Goal: Task Accomplishment & Management: Manage account settings

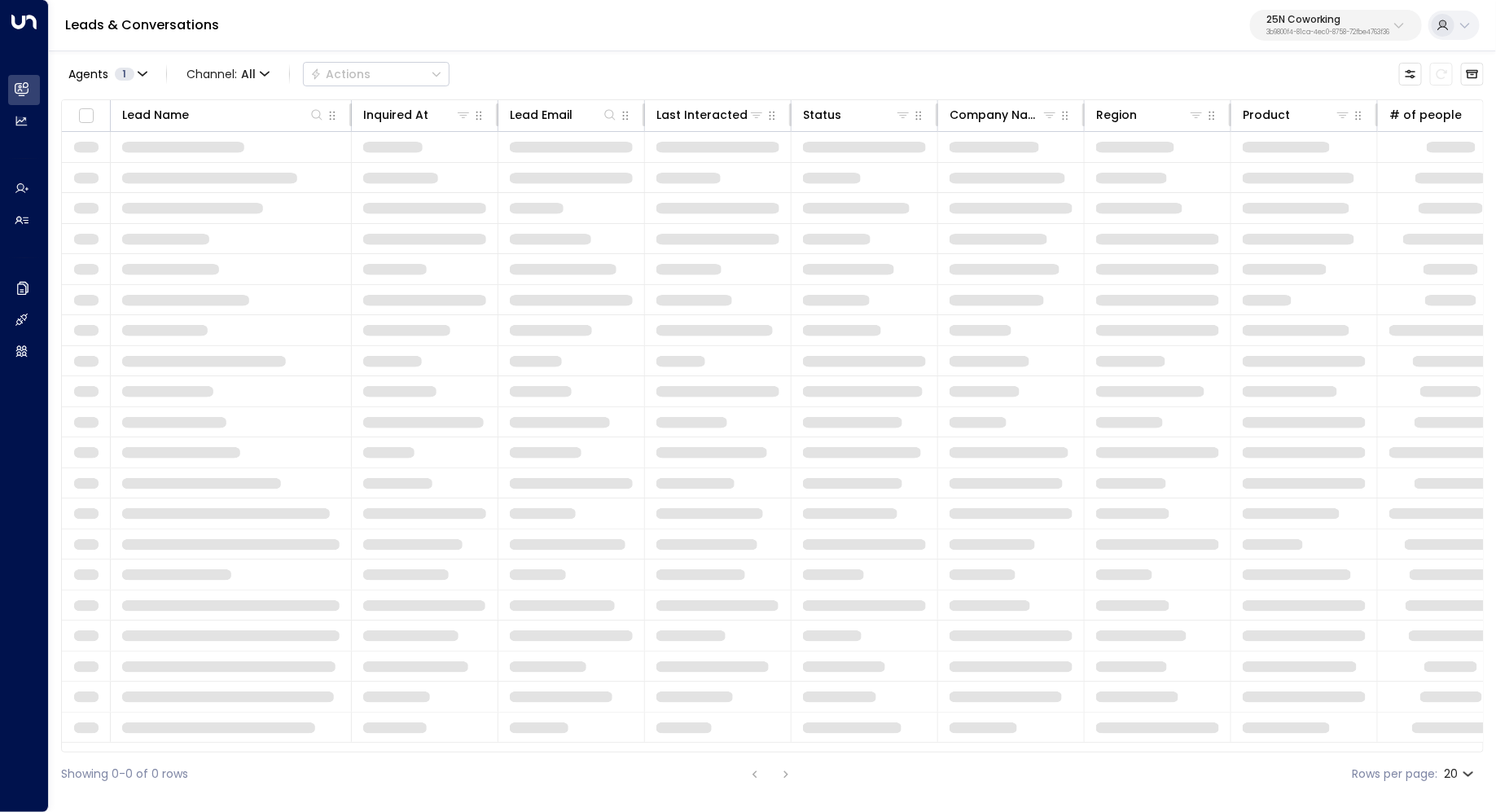
click at [1365, 30] on p "3b9800f4-81ca-4ec0-8758-72fbe4763f36" at bounding box center [1327, 32] width 123 height 7
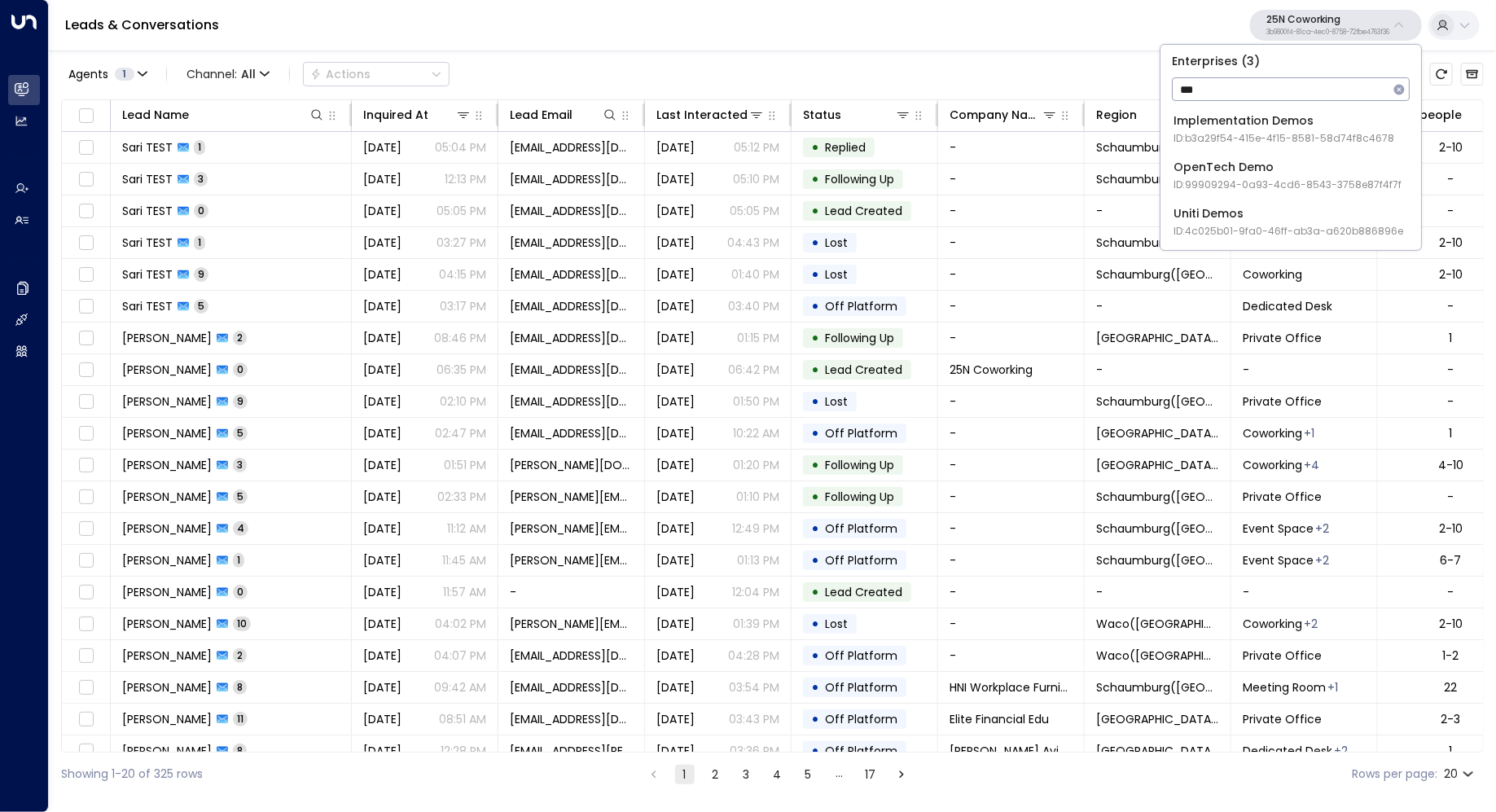
type input "***"
click at [1303, 215] on div "Uniti Demos ID: 4c025b01-9fa0-46ff-ab3a-a620b886896e" at bounding box center [1288, 222] width 229 height 34
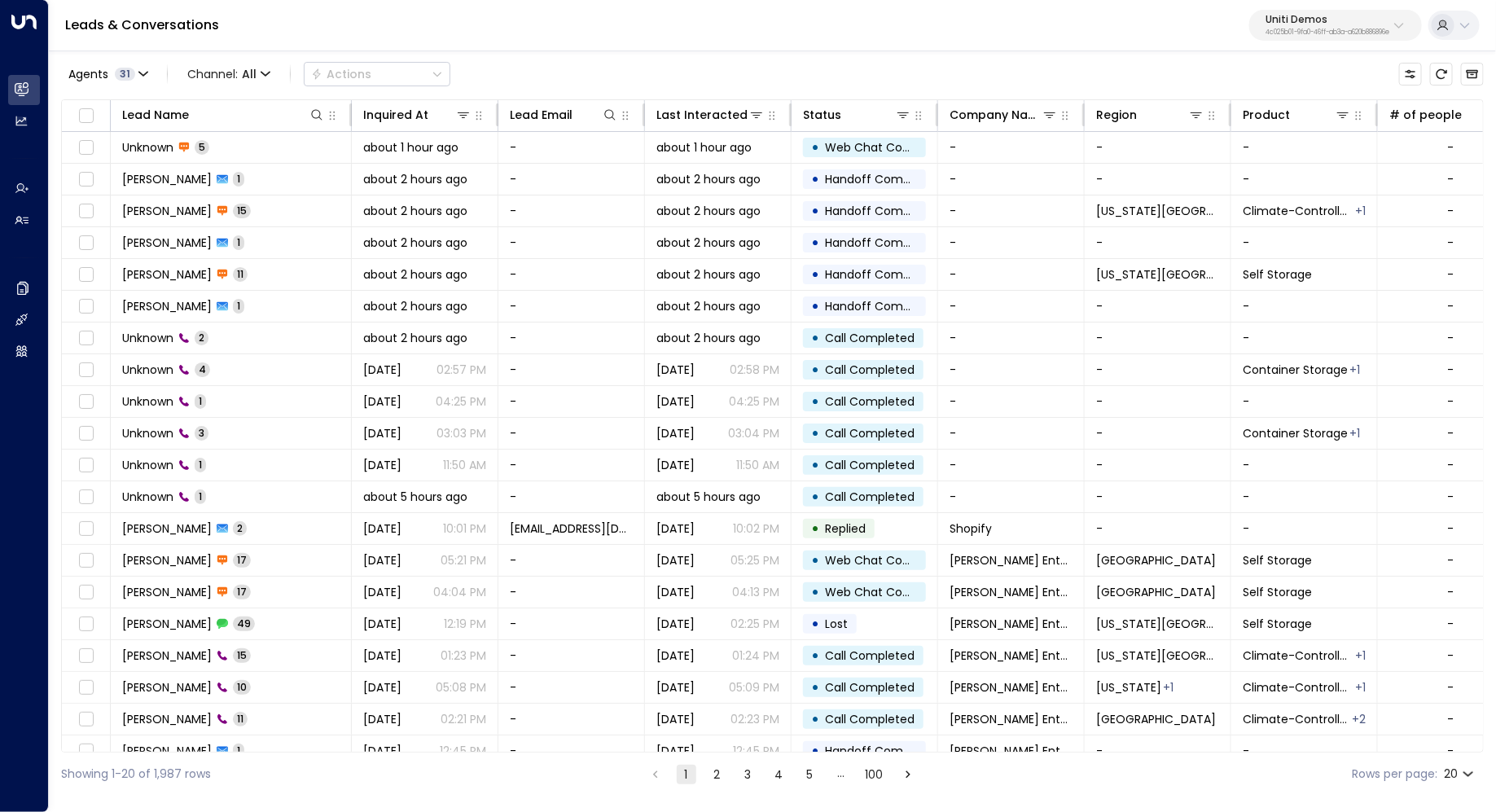
click at [1360, 21] on p "Uniti Demos" at bounding box center [1327, 19] width 123 height 10
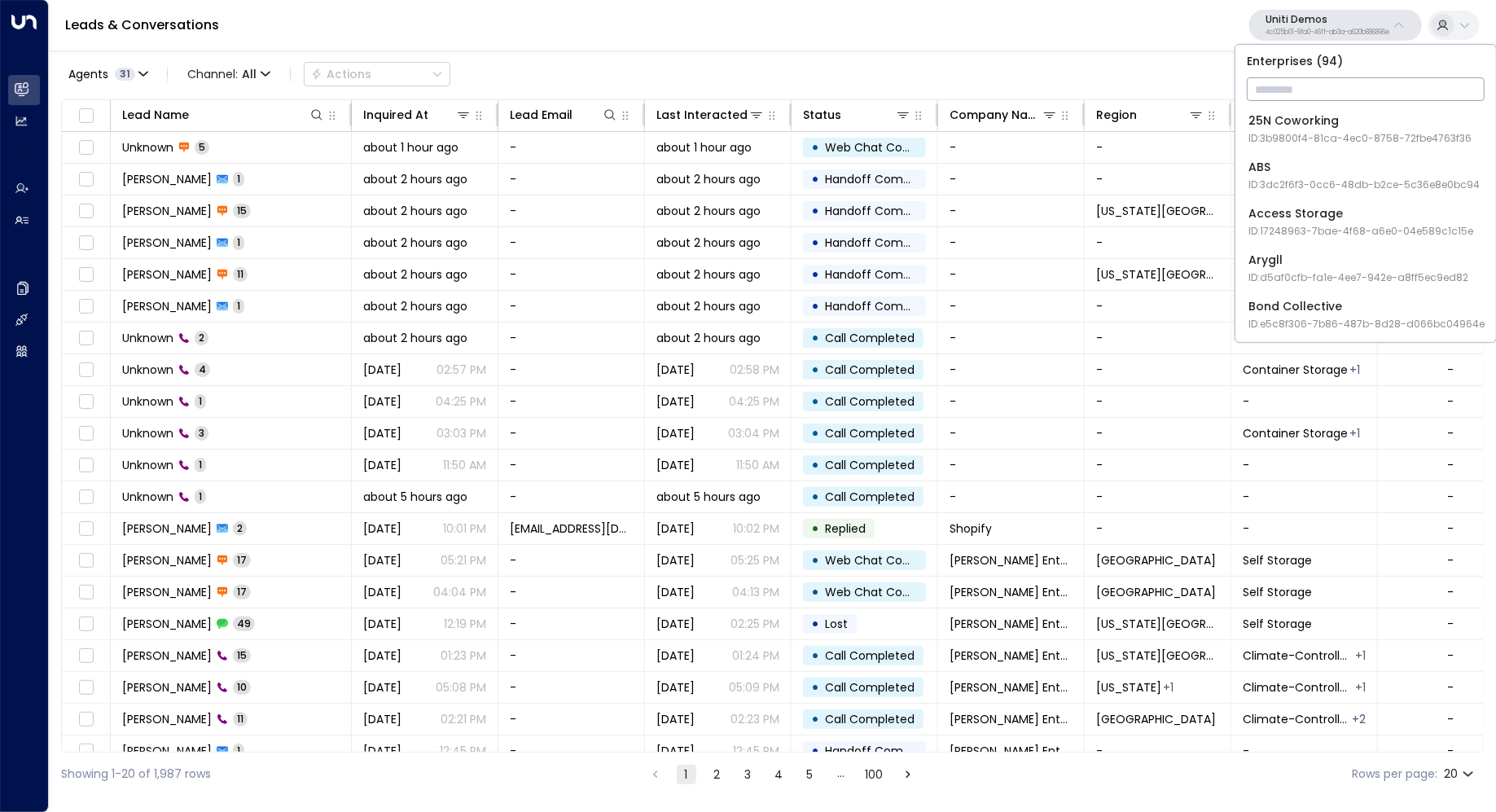
click at [1305, 24] on p "Uniti Demos" at bounding box center [1327, 19] width 123 height 10
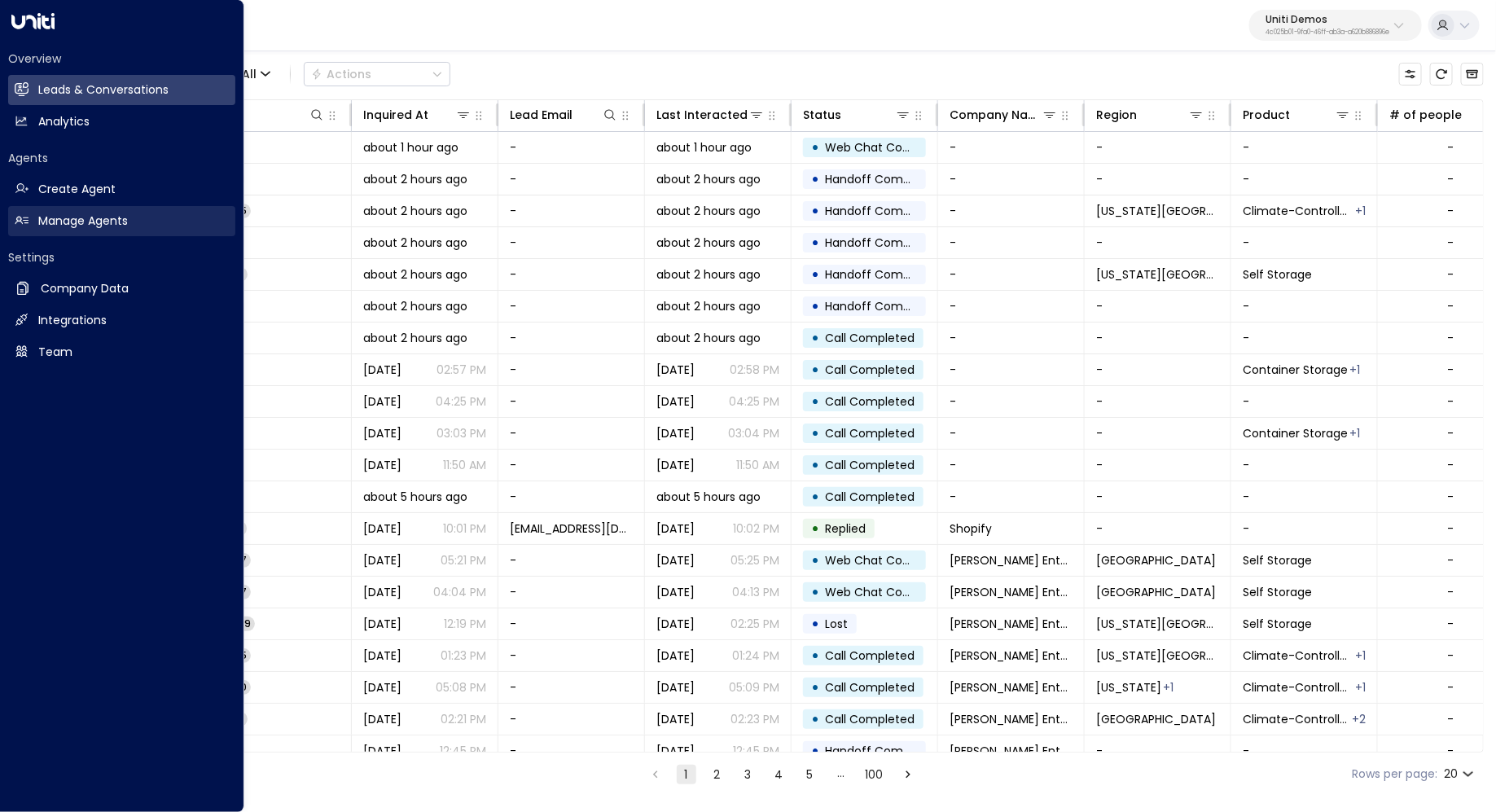
click at [112, 229] on link "Manage Agents Manage Agents" at bounding box center [121, 221] width 227 height 30
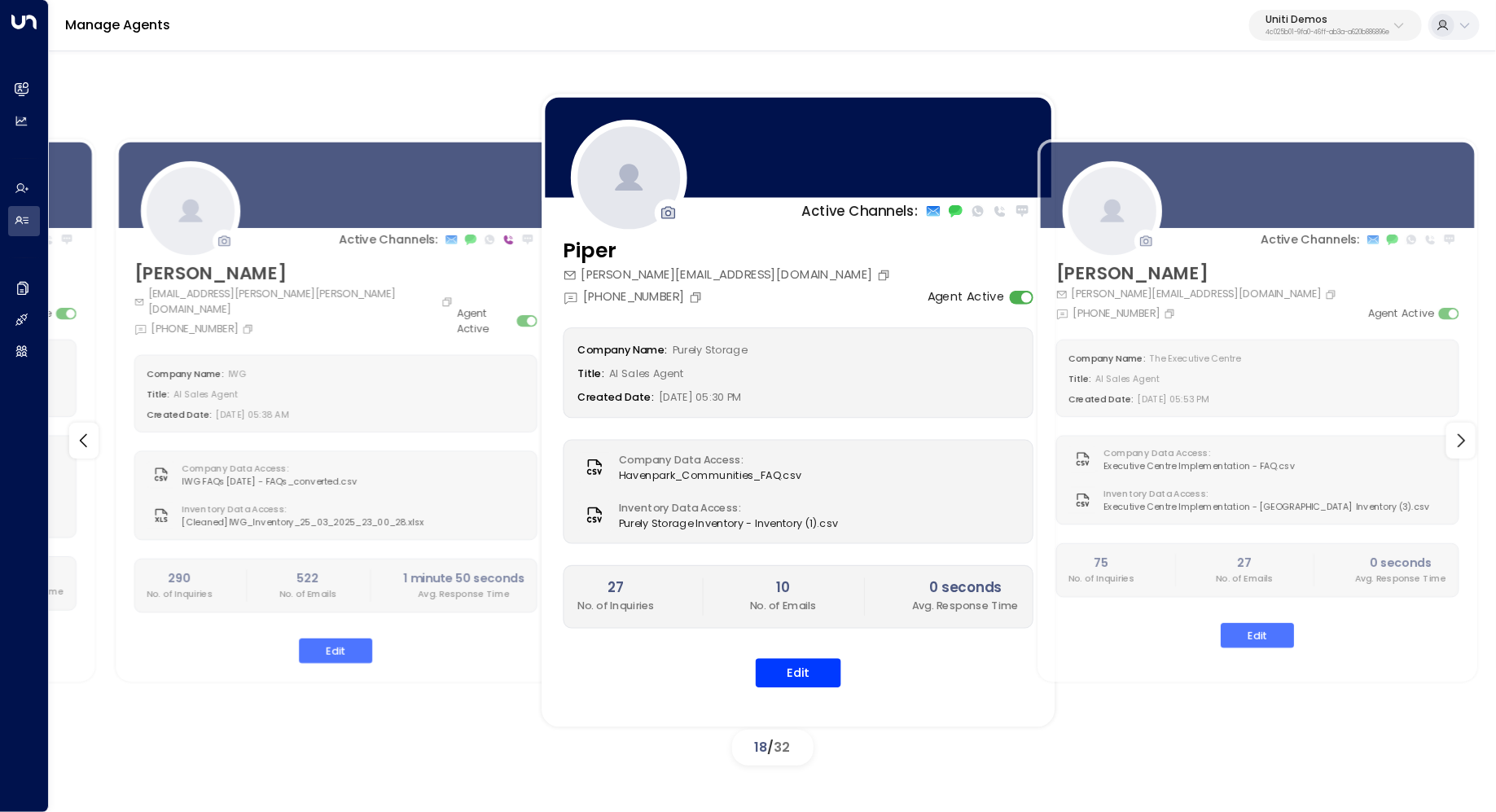
click at [740, 276] on div "[PERSON_NAME][EMAIL_ADDRESS][DOMAIN_NAME]" at bounding box center [728, 275] width 331 height 18
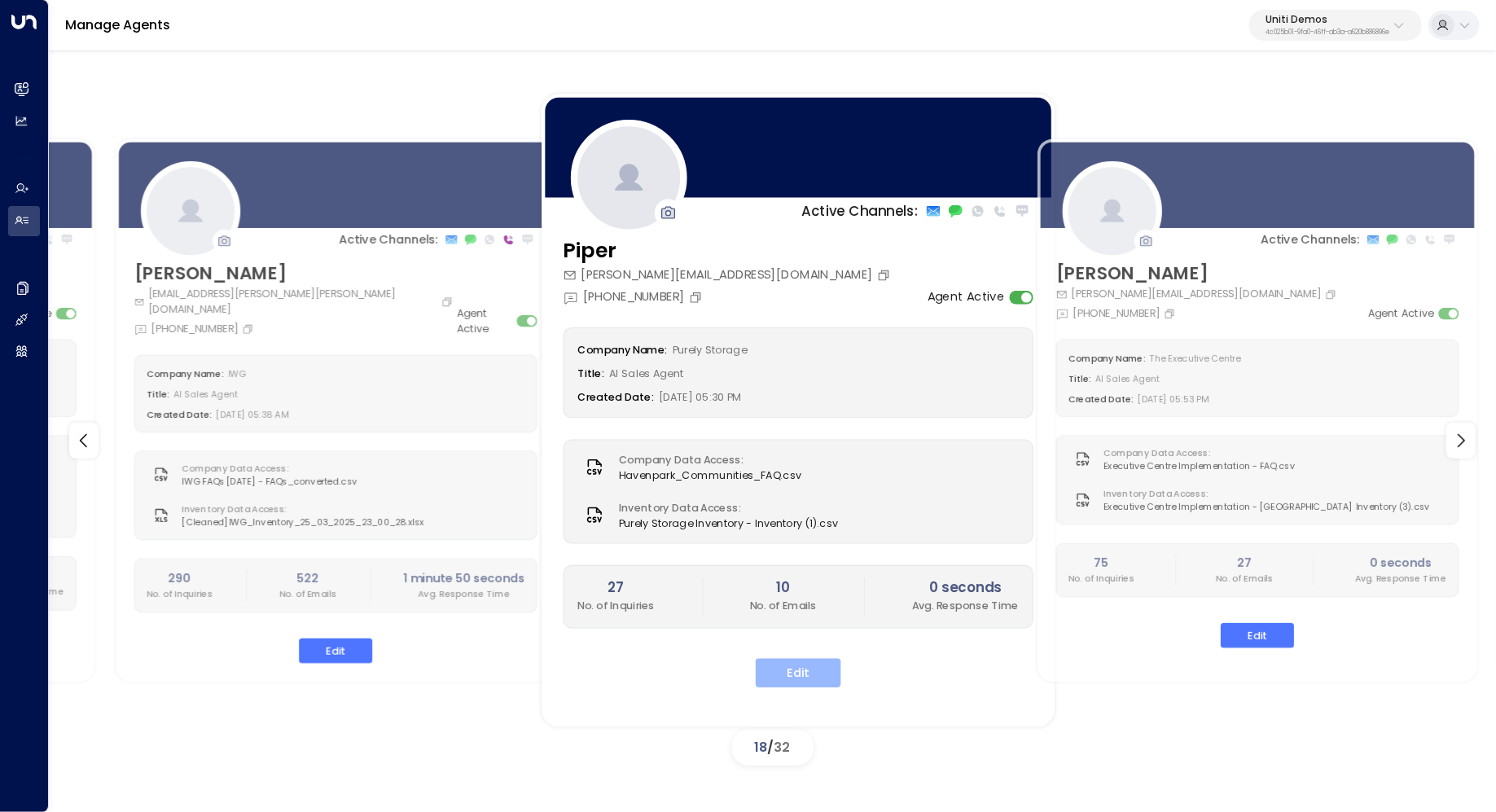
click at [793, 663] on button "Edit" at bounding box center [798, 673] width 86 height 29
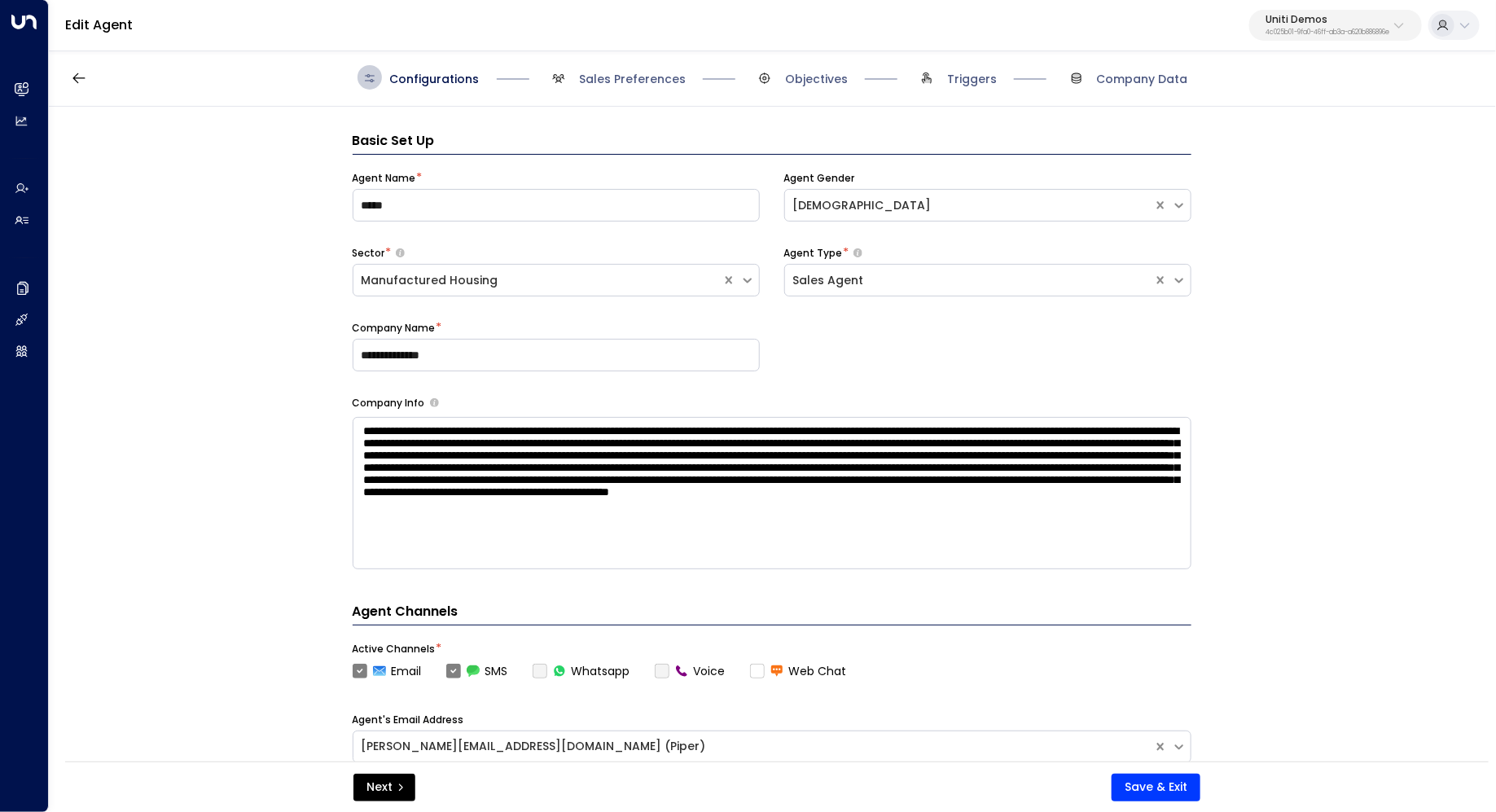
scroll to position [24, 0]
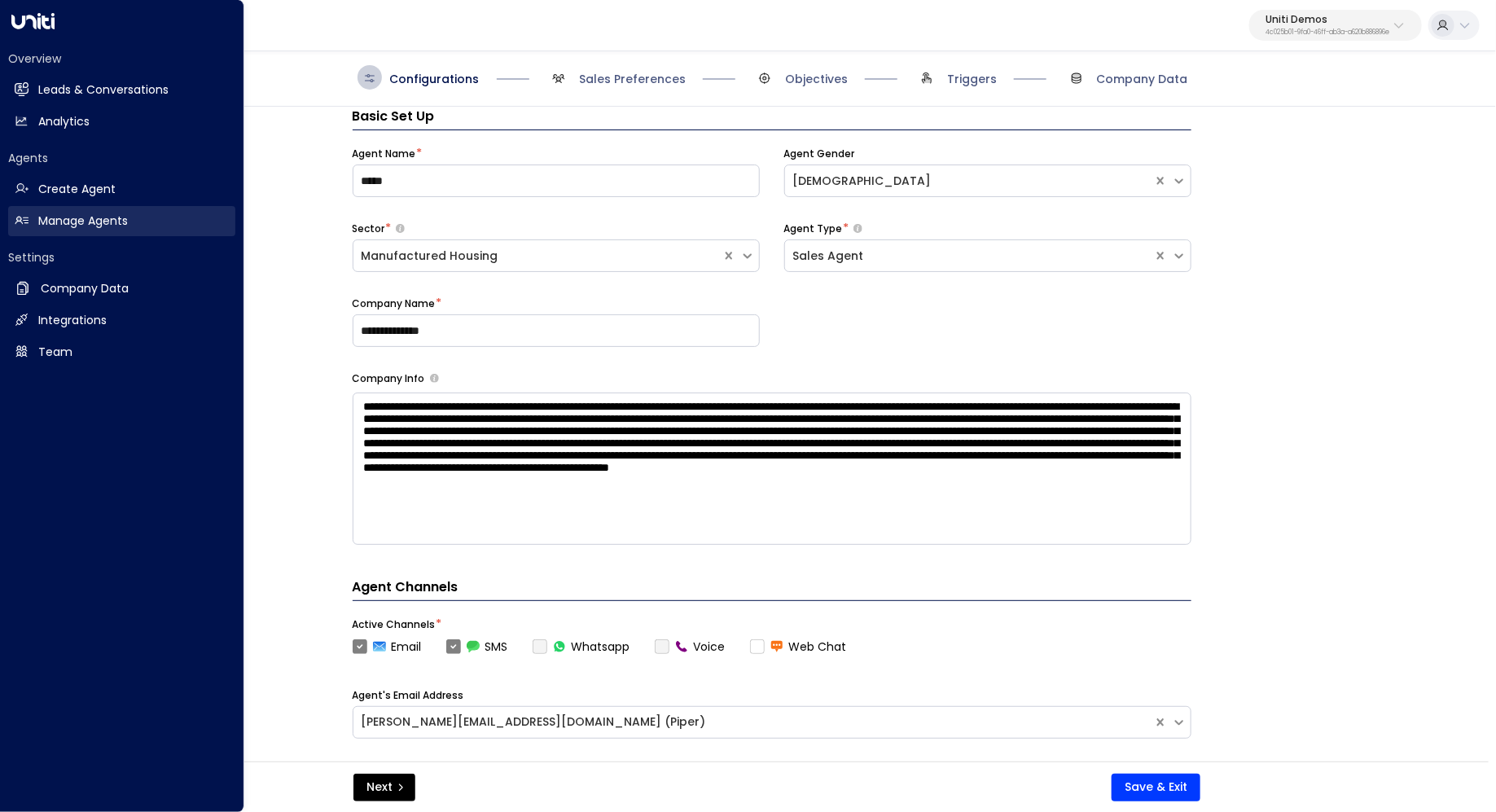
click at [142, 223] on link "Manage Agents Manage Agents" at bounding box center [121, 221] width 227 height 30
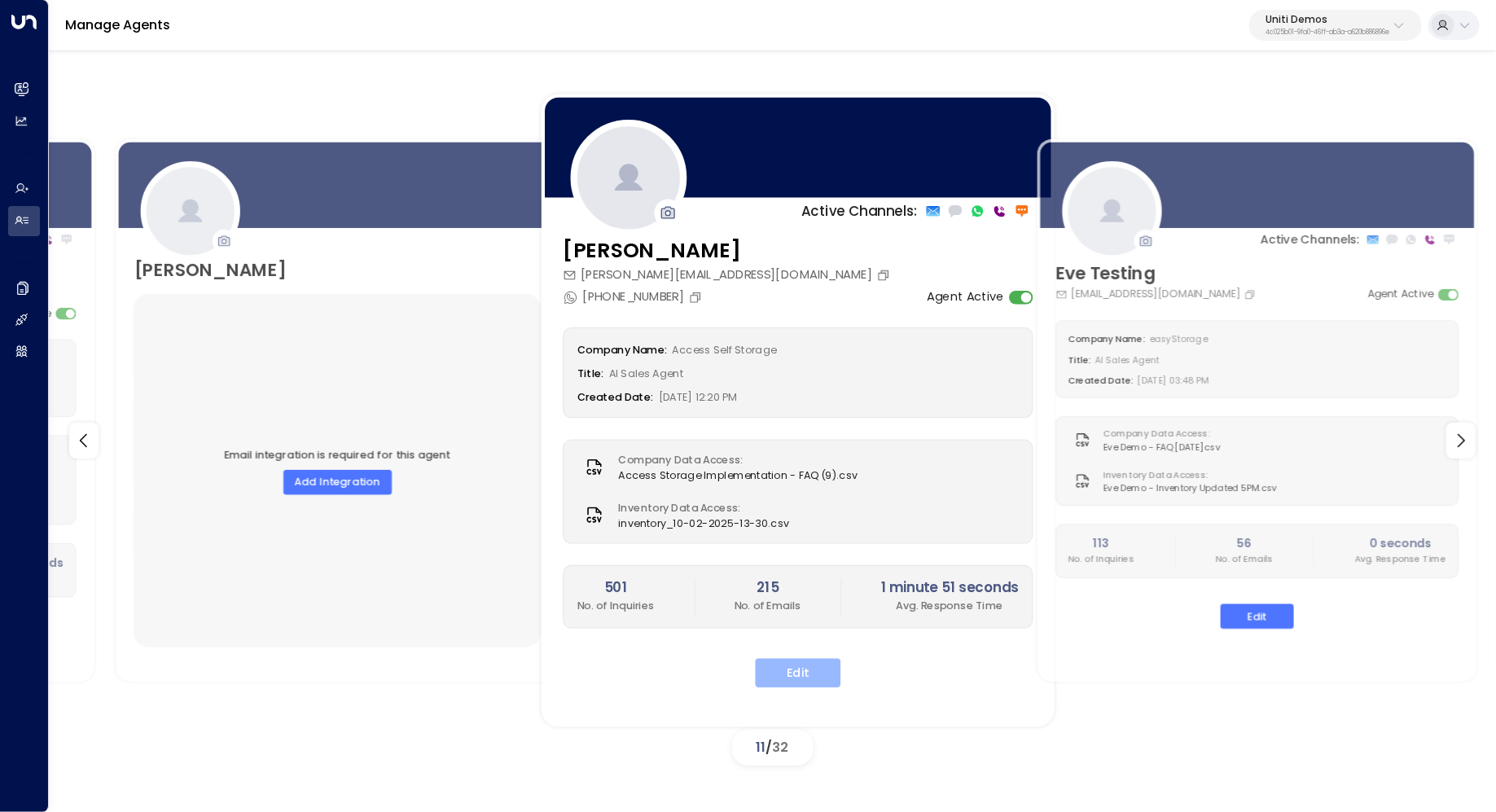
click at [810, 666] on button "Edit" at bounding box center [798, 673] width 86 height 29
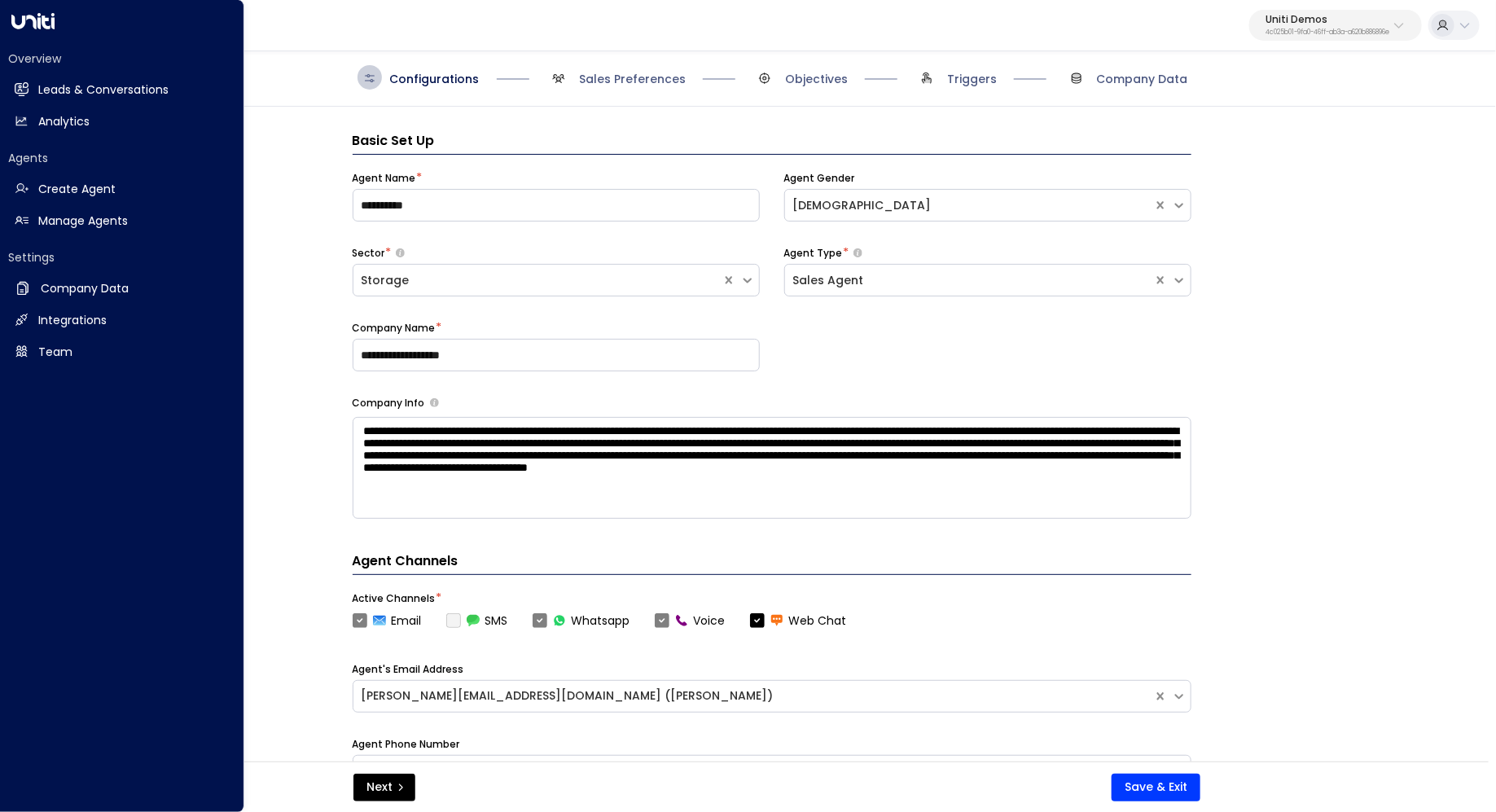
scroll to position [24, 0]
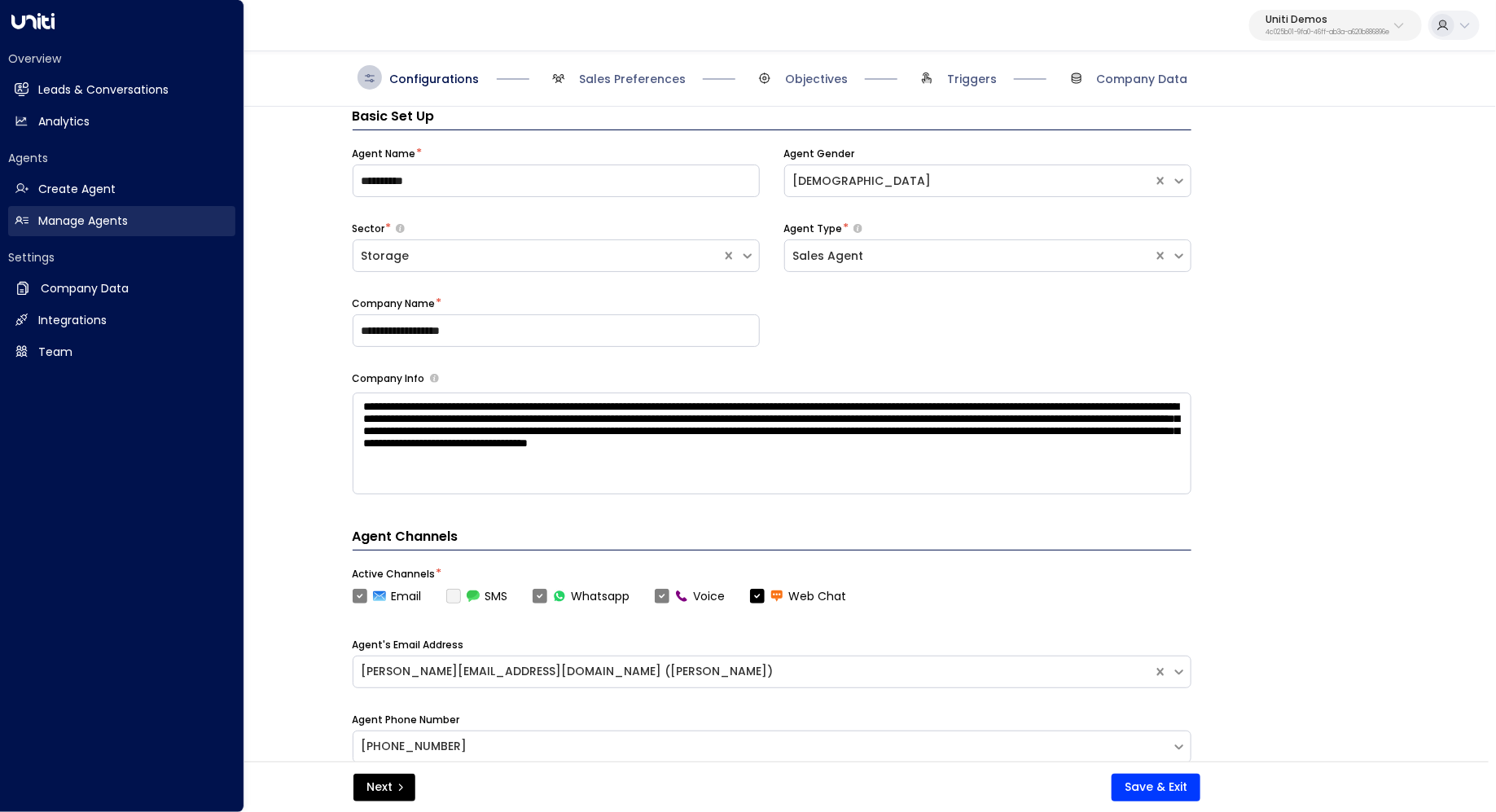
click at [140, 215] on link "Manage Agents Manage Agents" at bounding box center [121, 221] width 227 height 30
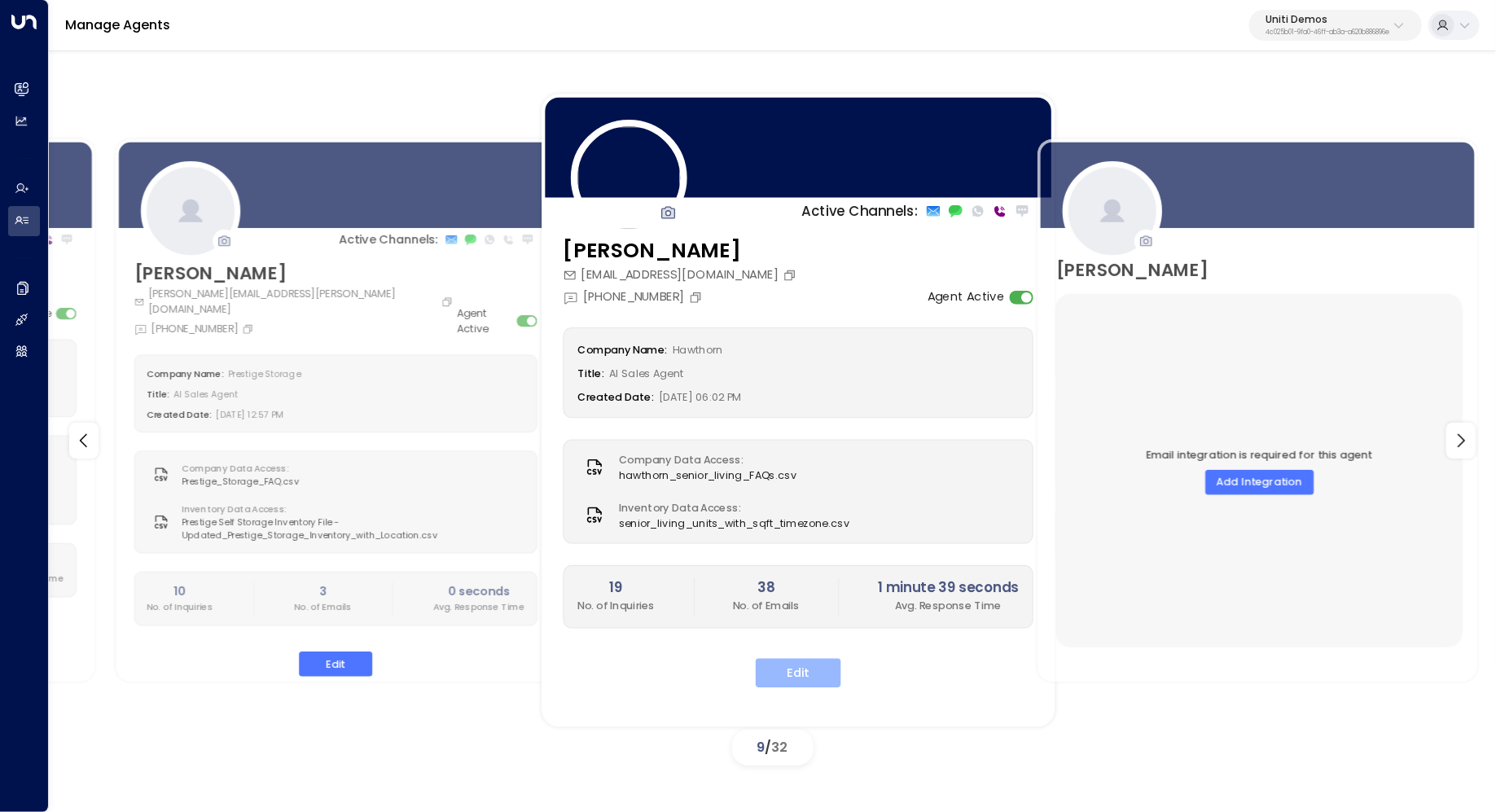
click at [808, 663] on button "Edit" at bounding box center [798, 673] width 86 height 29
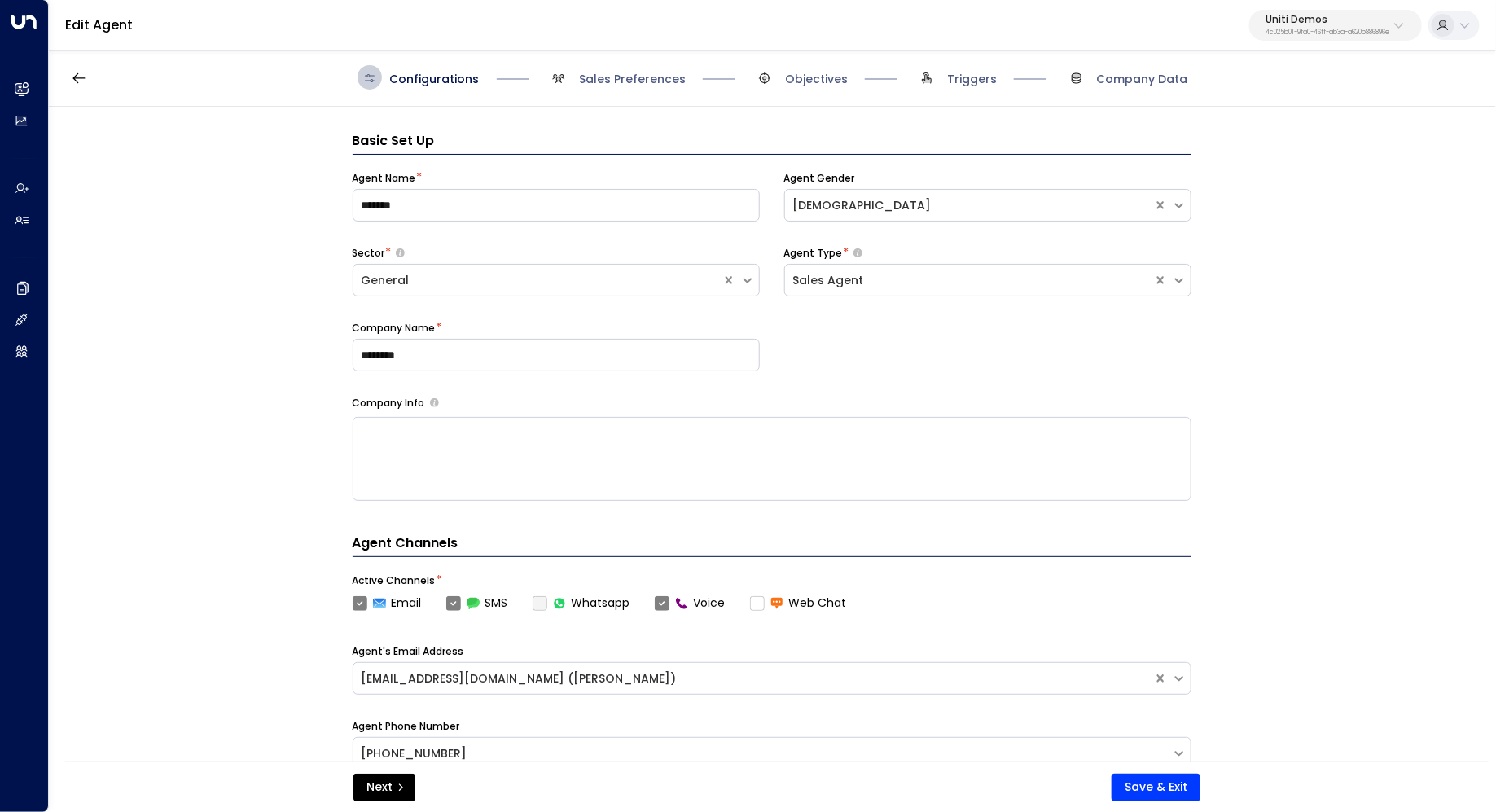
scroll to position [24, 0]
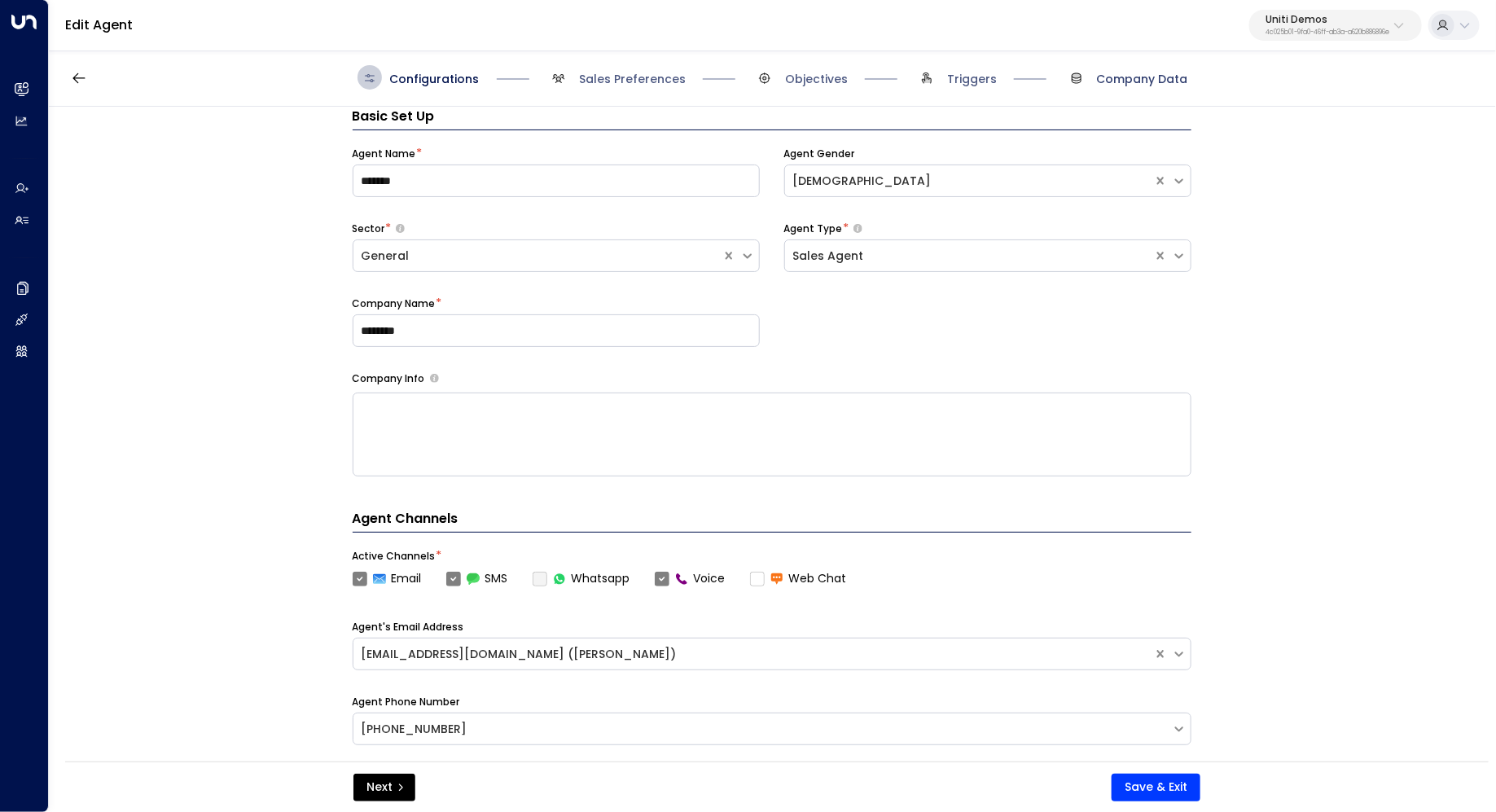
click at [1144, 74] on span "Company Data" at bounding box center [1142, 79] width 92 height 16
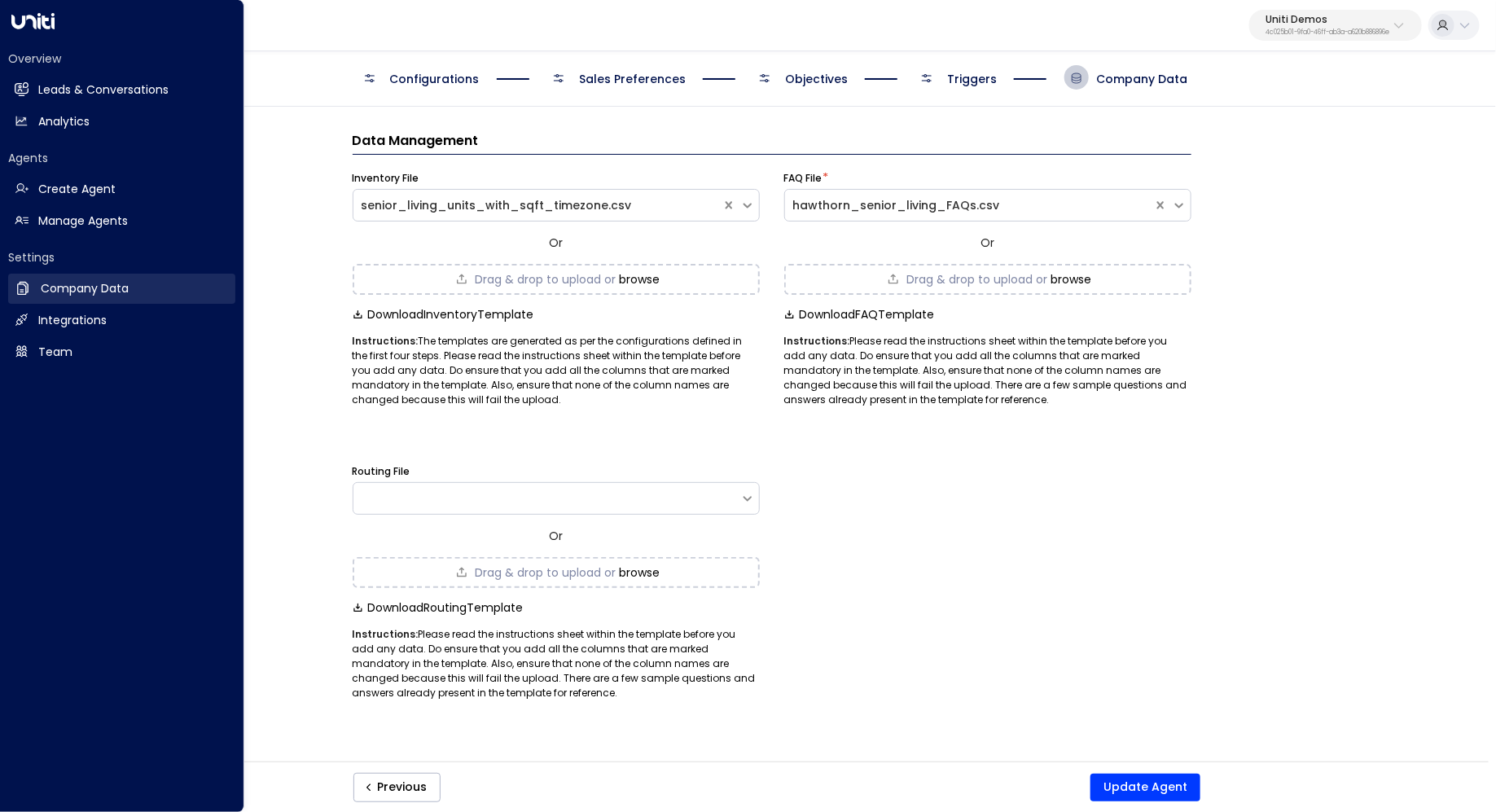
click at [113, 285] on h2 "Company Data" at bounding box center [84, 289] width 88 height 17
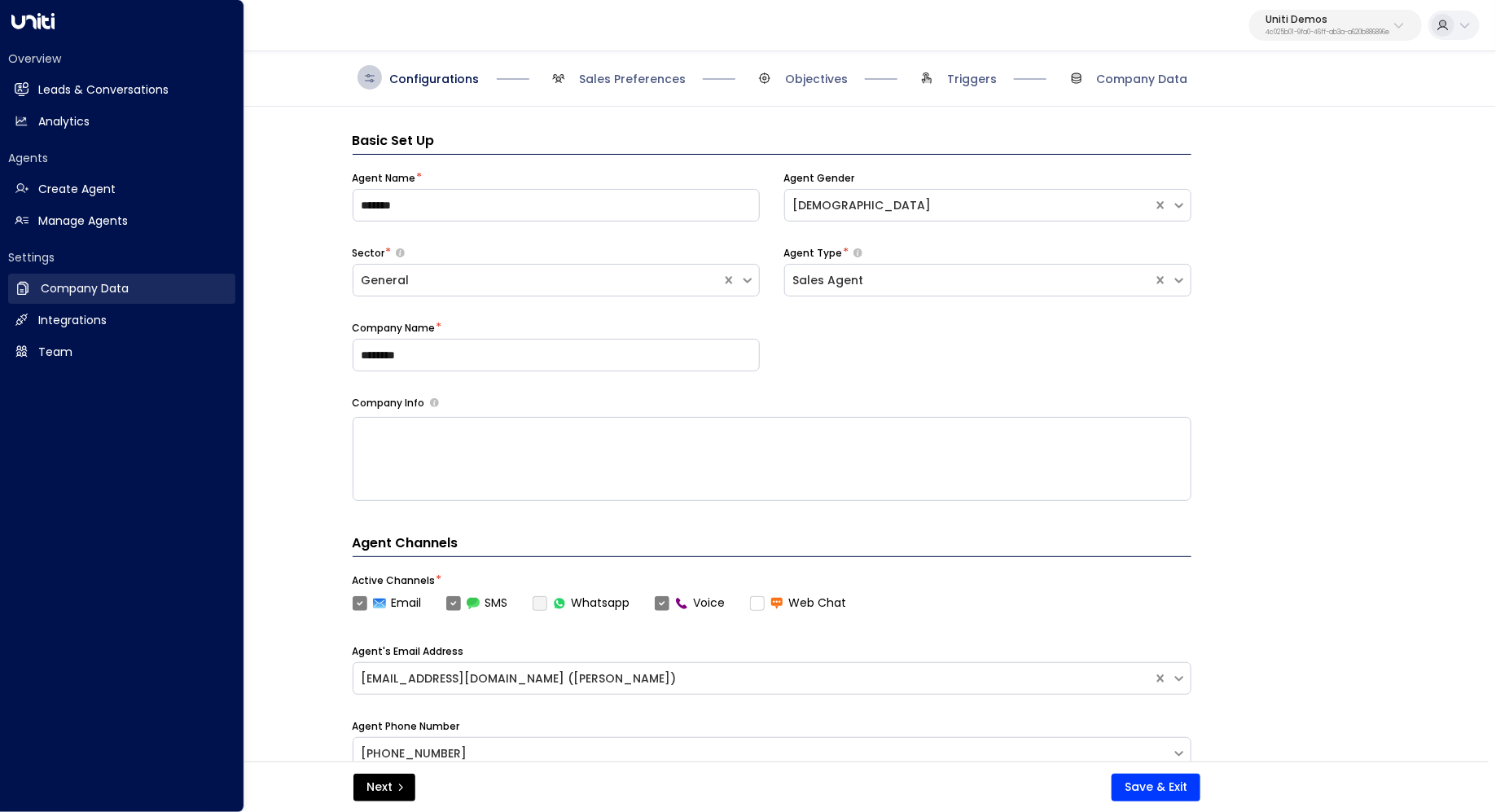
click at [94, 293] on h2 "Company Data" at bounding box center [84, 289] width 88 height 17
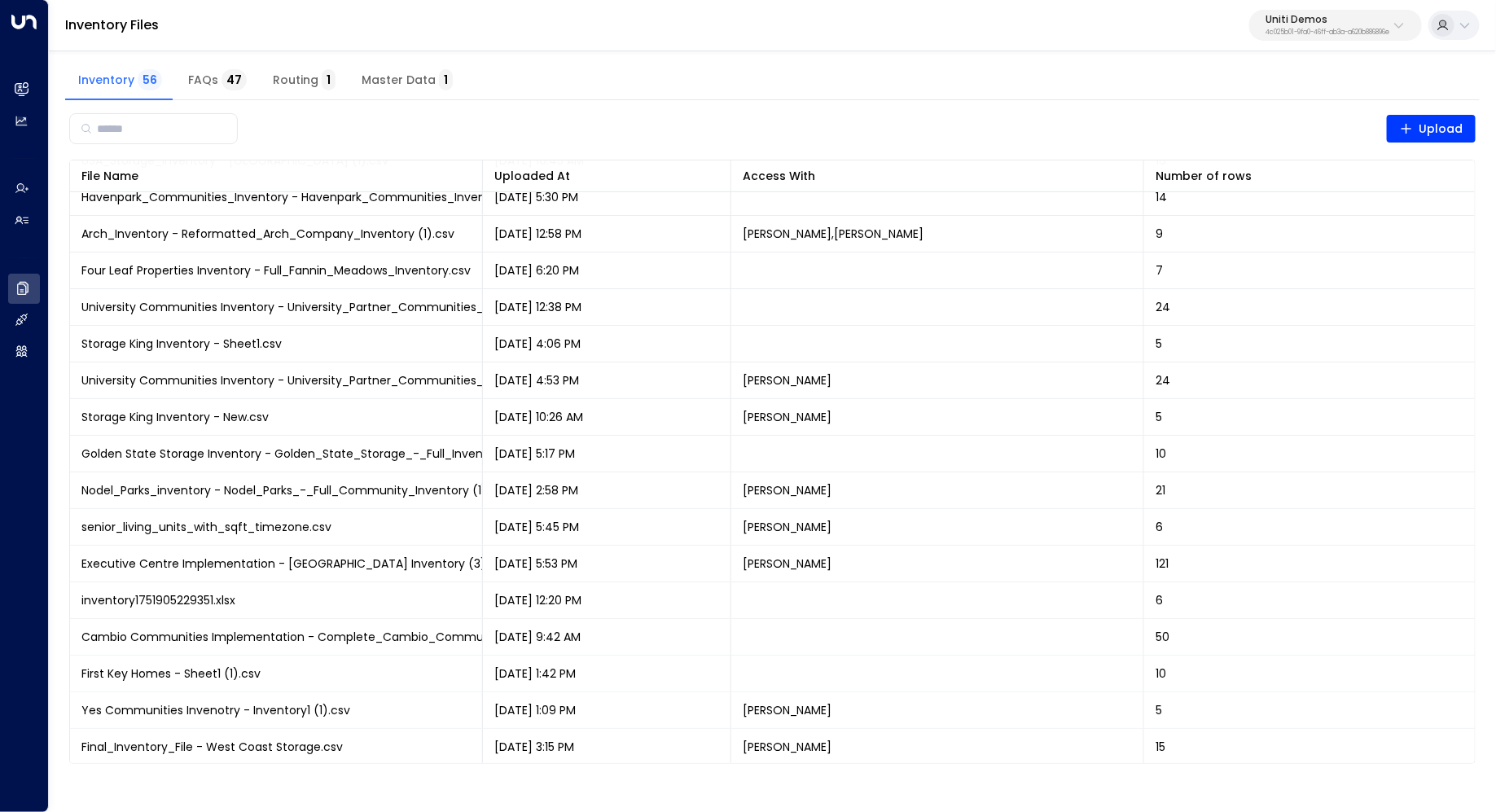
scroll to position [418, 0]
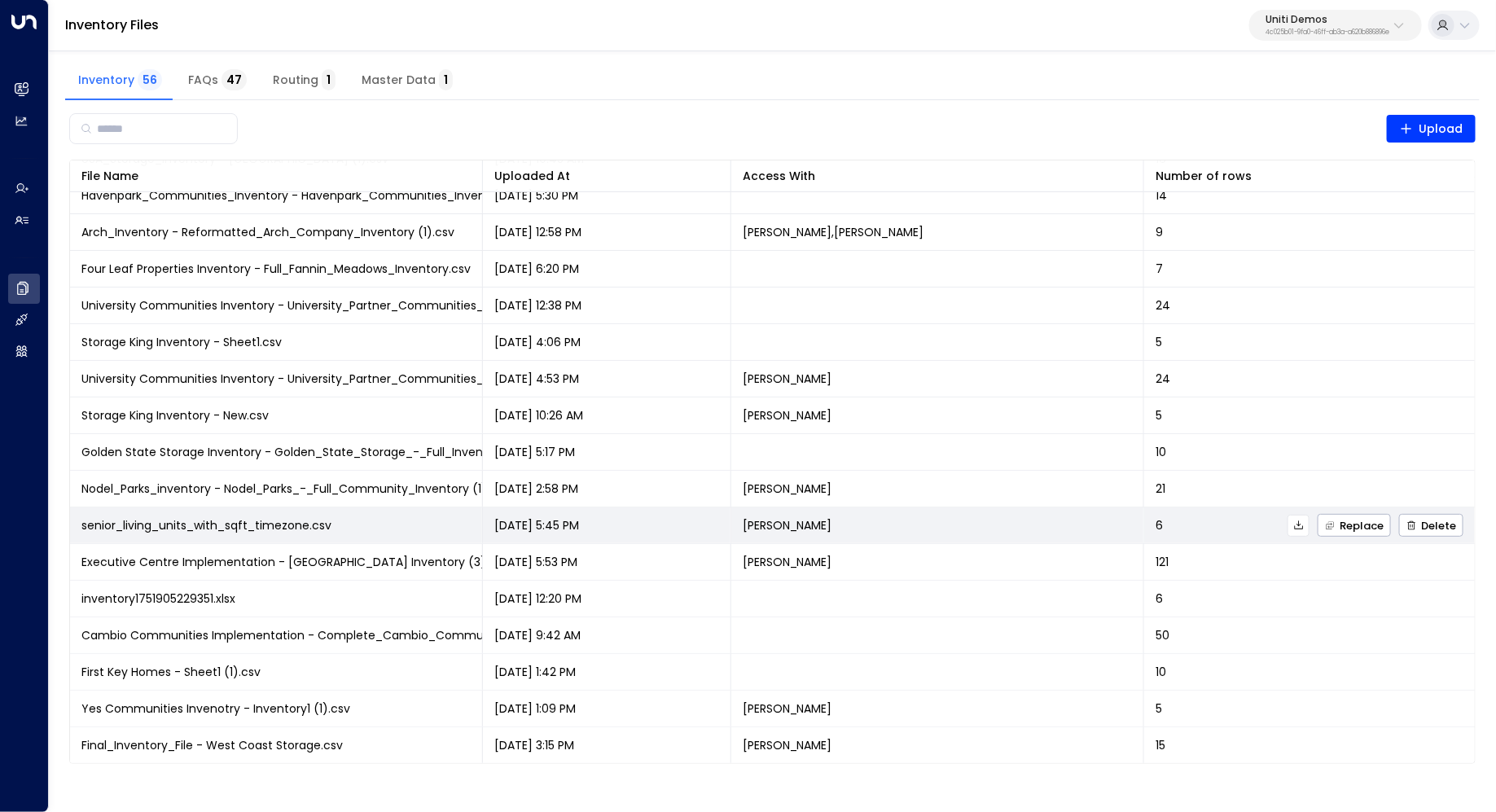
click at [1297, 527] on icon at bounding box center [1299, 525] width 12 height 12
